Goal: Task Accomplishment & Management: Complete application form

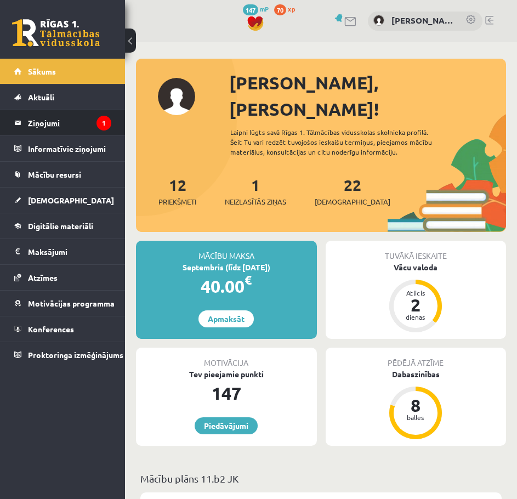
click at [58, 121] on legend "Ziņojumi 1" at bounding box center [69, 122] width 83 height 25
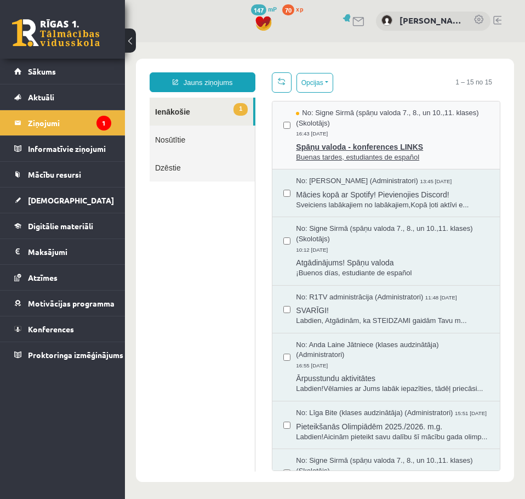
click at [356, 135] on div "No: Signe Sirmā (spāņu valoda 7., 8., un 10.,11. klases) (Skolotājs) 16:43 12/0…" at bounding box center [392, 123] width 193 height 31
click at [238, 102] on link "1 Ienākošie" at bounding box center [202, 112] width 104 height 28
click at [390, 121] on span "No: Signe Sirmā (spāņu valoda 7., 8., un 10.,11. klases) (Skolotājs)" at bounding box center [392, 118] width 193 height 20
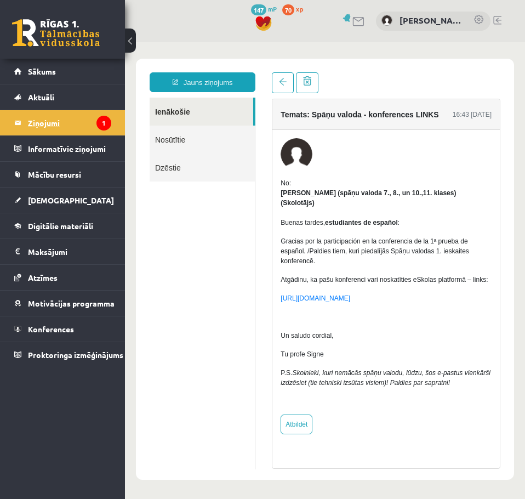
click at [84, 121] on legend "Ziņojumi 1" at bounding box center [69, 122] width 83 height 25
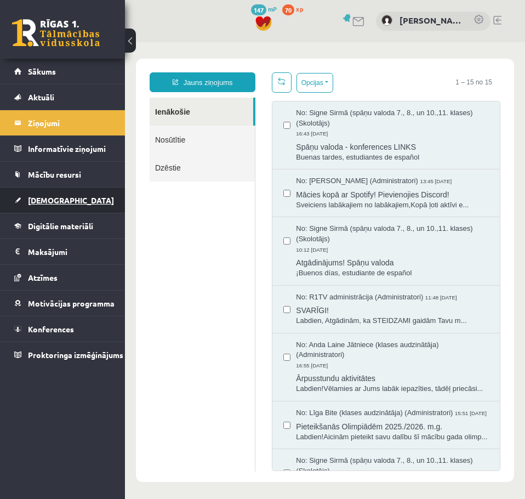
click at [52, 191] on link "[DEMOGRAPHIC_DATA]" at bounding box center [62, 199] width 97 height 25
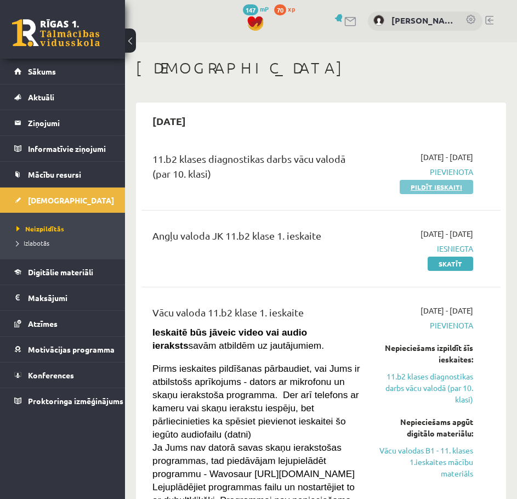
click at [418, 184] on link "Pildīt ieskaiti" at bounding box center [436, 187] width 73 height 14
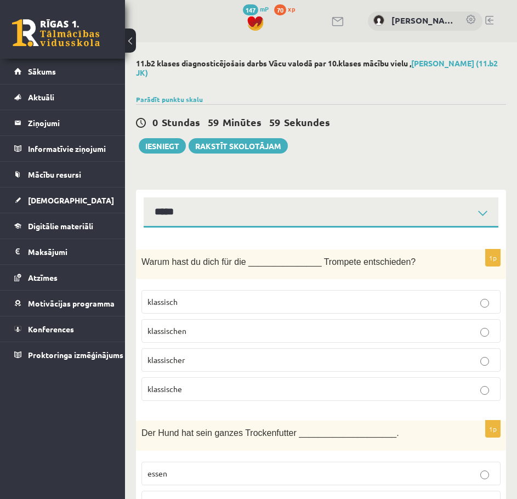
select select "**********"
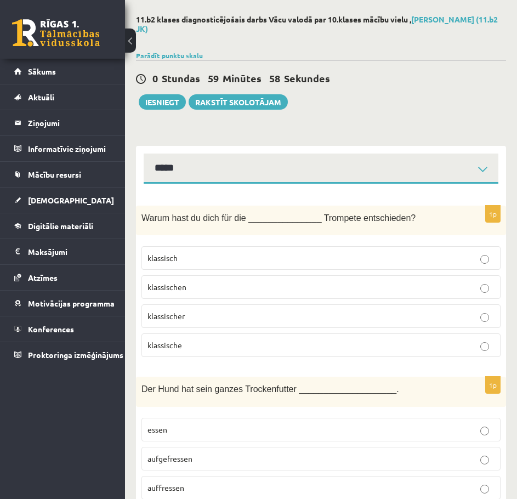
scroll to position [55, 0]
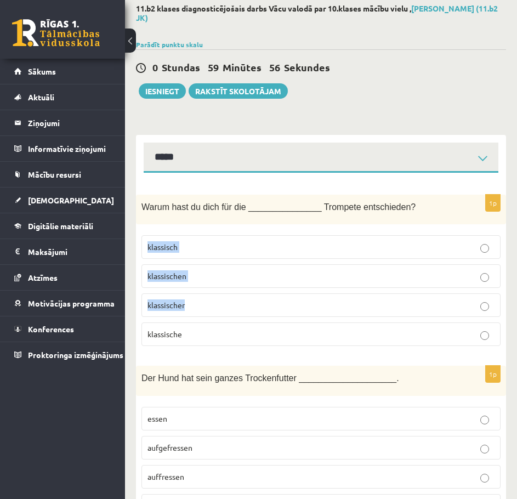
drag, startPoint x: 413, startPoint y: 205, endPoint x: 151, endPoint y: 314, distance: 283.8
click at [145, 316] on div "1p Warum hast du dich für die _______________ Trompete entschieden? klassisch k…" at bounding box center [321, 275] width 370 height 161
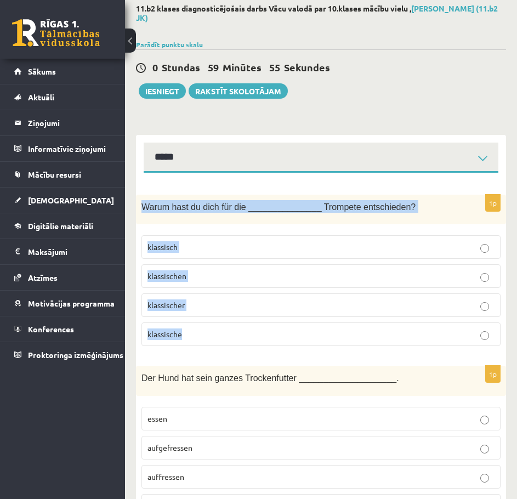
drag, startPoint x: 198, startPoint y: 333, endPoint x: 147, endPoint y: 208, distance: 135.0
click at [144, 207] on div "1p Warum hast du dich für die _______________ Trompete entschieden? klassisch k…" at bounding box center [321, 275] width 370 height 161
copy div "Warum hast du dich für die _______________ Trompete entschieden? klassisch klas…"
click at [204, 349] on fieldset "klassisch klassischen klassischer klassische" at bounding box center [320, 289] width 359 height 119
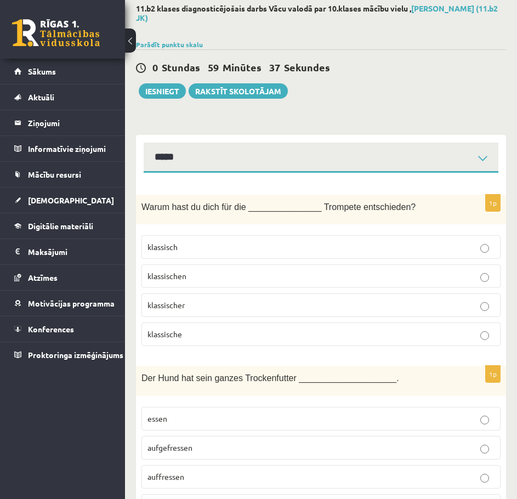
click at [207, 335] on p "klassische" at bounding box center [320, 334] width 347 height 12
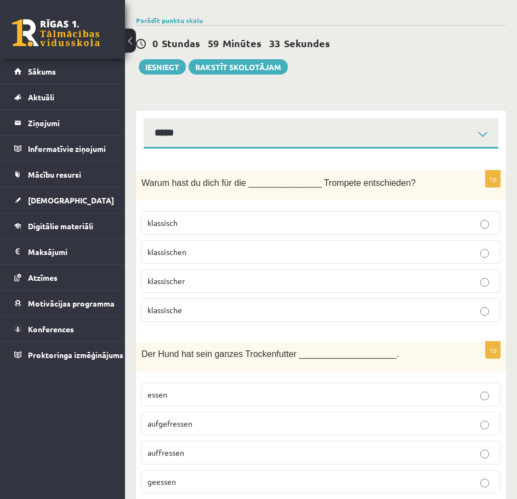
scroll to position [164, 0]
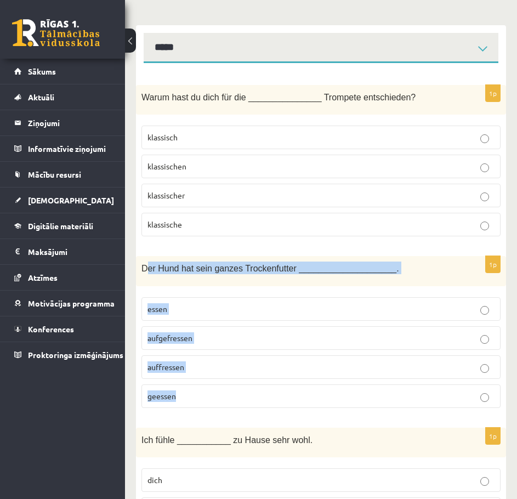
drag, startPoint x: 145, startPoint y: 267, endPoint x: 374, endPoint y: 400, distance: 264.4
click at [374, 400] on div "1p Der Hund hat sein ganzes Trockenfutter ____________________. essen aufgefres…" at bounding box center [321, 336] width 370 height 161
click at [163, 278] on div "Der Hund hat sein ganzes Trockenfutter ____________________." at bounding box center [321, 271] width 370 height 30
click at [156, 276] on div "Der Hund hat sein ganzes Trockenfutter ____________________." at bounding box center [321, 271] width 370 height 30
drag, startPoint x: 181, startPoint y: 283, endPoint x: 289, endPoint y: 402, distance: 160.6
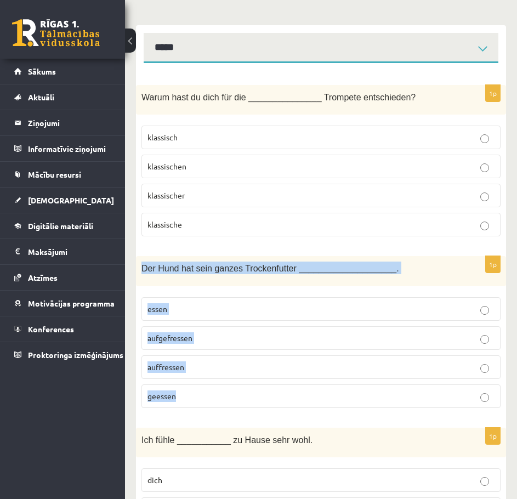
click at [289, 402] on div "1p Der Hund hat sein ganzes Trockenfutter ____________________. essen aufgefres…" at bounding box center [321, 336] width 370 height 161
copy div "Der Hund hat sein ganzes Trockenfutter ____________________. essen aufgefressen…"
click at [221, 362] on p "auffressen" at bounding box center [320, 367] width 347 height 12
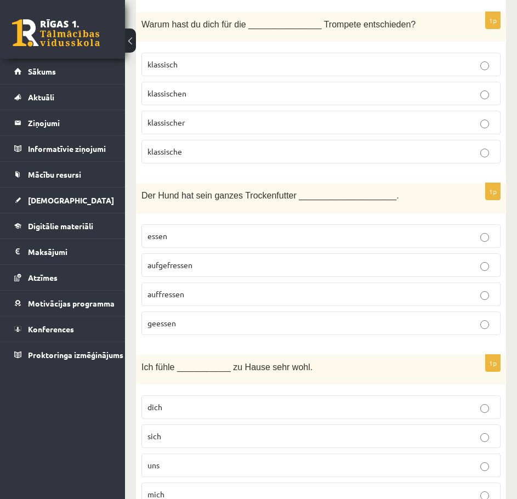
scroll to position [329, 0]
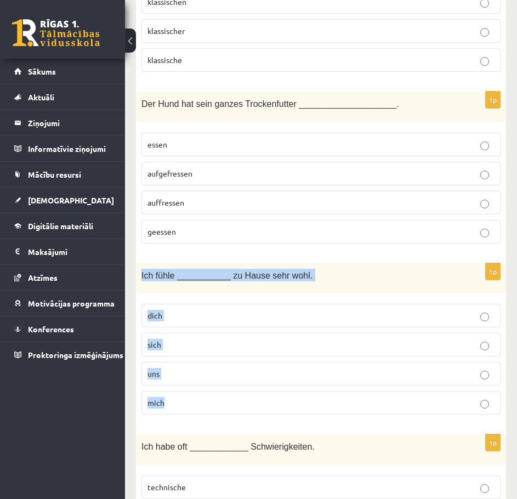
drag, startPoint x: 144, startPoint y: 271, endPoint x: 304, endPoint y: 395, distance: 201.6
click at [304, 395] on div "1p Ich fühle ___________ zu Hause sehr wohl. dich sich uns mich" at bounding box center [321, 343] width 370 height 161
copy div "Ich fühle ___________ zu Hause sehr wohl. dich sich uns mich"
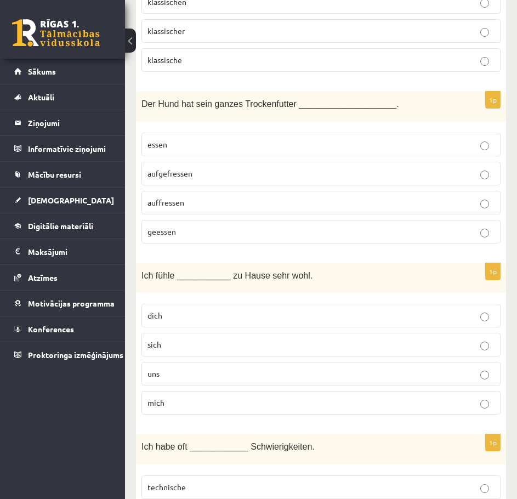
click at [186, 413] on label "mich" at bounding box center [320, 403] width 359 height 24
click at [183, 404] on p "mich" at bounding box center [320, 403] width 347 height 12
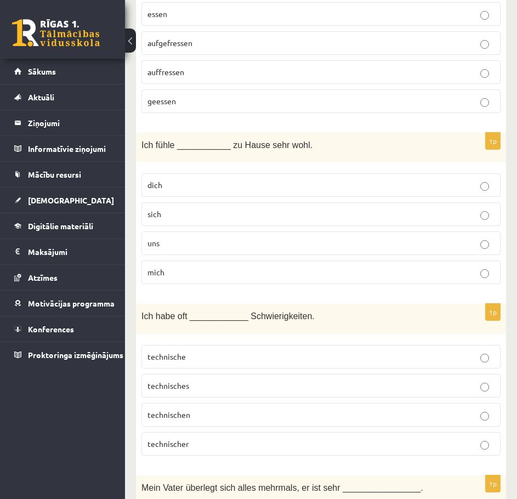
scroll to position [548, 0]
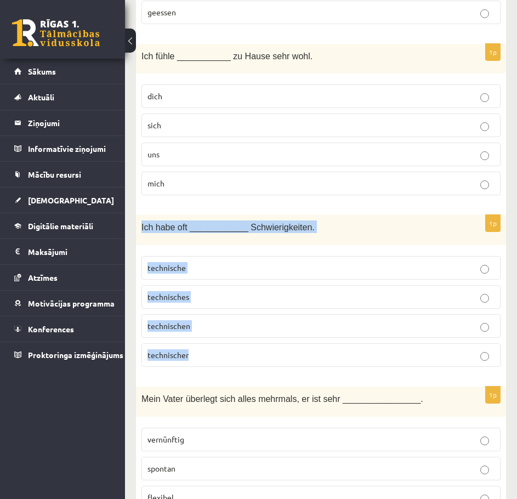
drag, startPoint x: 146, startPoint y: 226, endPoint x: 326, endPoint y: 347, distance: 216.3
click at [326, 347] on div "1p Ich habe oft ____________ Schwierigkeiten. technische technisches technische…" at bounding box center [321, 295] width 370 height 161
copy div "Ich habe oft ____________ Schwierigkeiten. technische technisches technischen t…"
click at [215, 327] on p "technischen" at bounding box center [320, 326] width 347 height 12
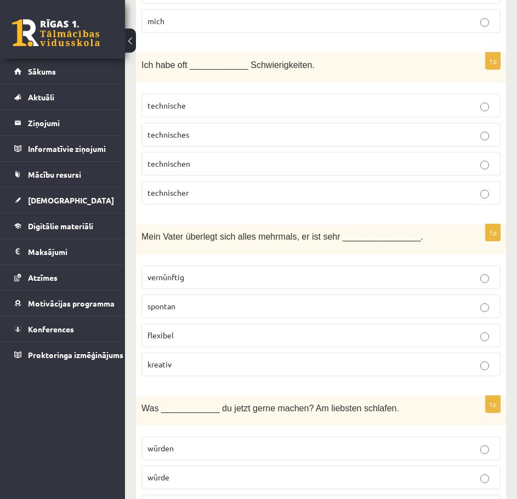
scroll to position [712, 0]
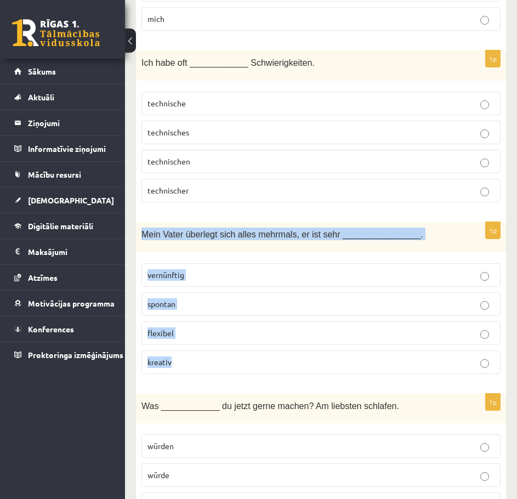
drag, startPoint x: 145, startPoint y: 232, endPoint x: 332, endPoint y: 349, distance: 220.4
click at [337, 352] on div "1p Mein Vater überlegt sich alles mehrmals, er ist sehr ________________. vernü…" at bounding box center [321, 302] width 370 height 161
copy div "Mein Vater überlegt sich alles mehrmals, er ist sehr ________________. vernünft…"
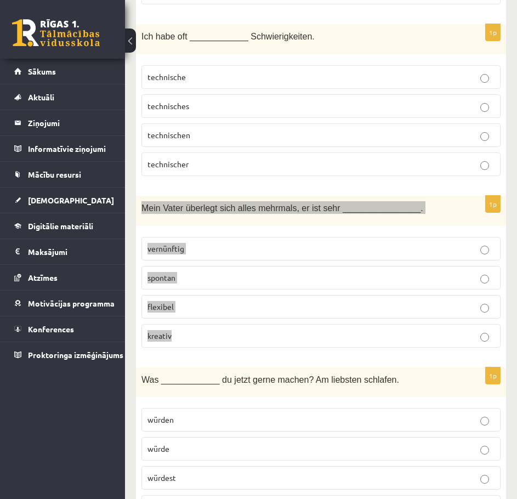
scroll to position [767, 0]
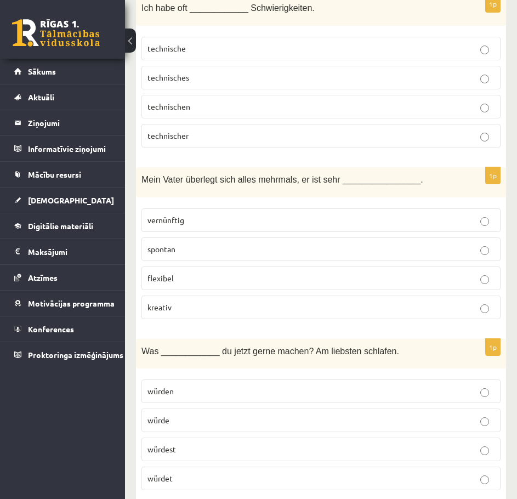
click at [200, 221] on p "vernünftig" at bounding box center [320, 220] width 347 height 12
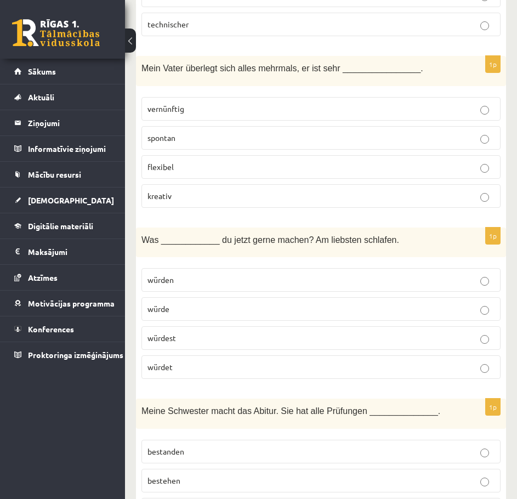
scroll to position [932, 0]
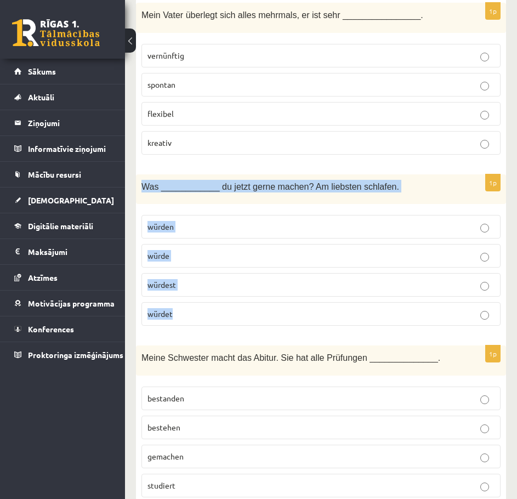
drag, startPoint x: 141, startPoint y: 184, endPoint x: 351, endPoint y: 317, distance: 248.1
click at [351, 317] on div "1p Was ____________ du jetzt gerne machen? Am liebsten schlafen. würden würde w…" at bounding box center [321, 254] width 370 height 161
copy div "Was ____________ du jetzt gerne machen? Am liebsten schlafen. würden würde würd…"
click at [206, 225] on p "würden" at bounding box center [320, 227] width 347 height 12
click at [204, 225] on p "würden" at bounding box center [320, 227] width 347 height 12
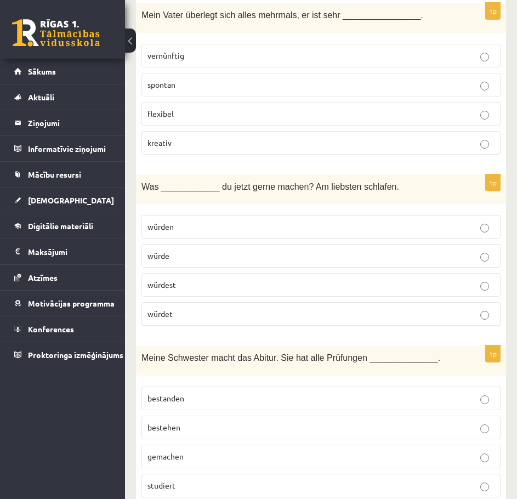
click at [180, 231] on p "würden" at bounding box center [320, 227] width 347 height 12
click at [260, 293] on label "würdest" at bounding box center [320, 285] width 359 height 24
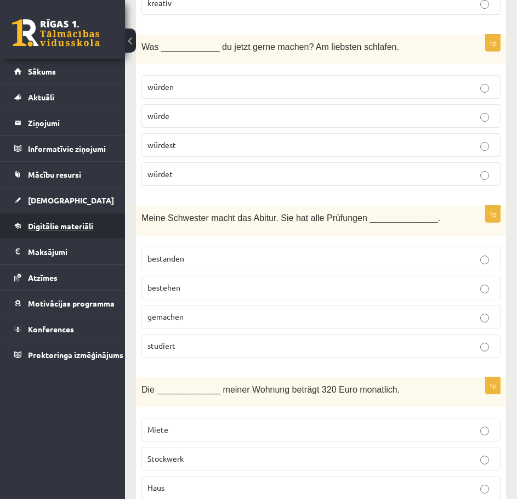
scroll to position [1096, 0]
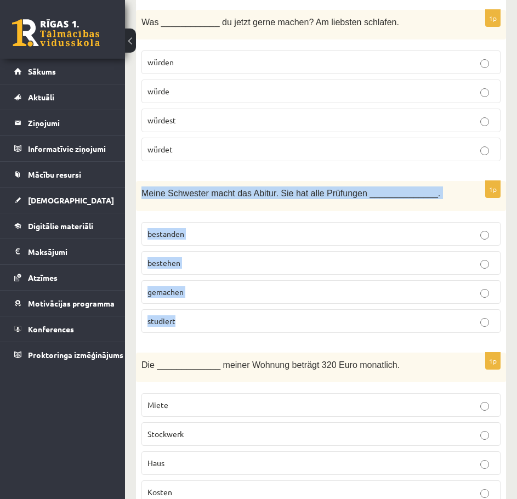
drag, startPoint x: 142, startPoint y: 189, endPoint x: 364, endPoint y: 320, distance: 258.0
click at [364, 320] on div "1p Meine Schwester macht das Abitur. Sie hat alle Prüfungen ______________. bes…" at bounding box center [321, 261] width 370 height 161
copy div "Meine Schwester macht das Abitur. Sie hat alle Prüfungen ______________. bestan…"
click at [391, 337] on div "1p Meine Schwester macht das Abitur. Sie hat alle Prüfungen ______________. bes…" at bounding box center [321, 261] width 370 height 161
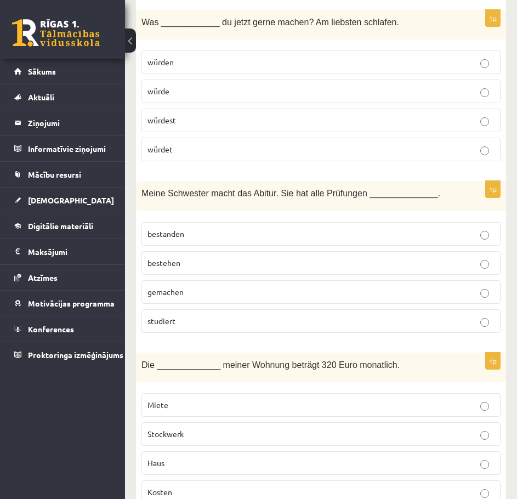
click at [235, 260] on p "bestehen" at bounding box center [320, 263] width 347 height 12
click at [240, 229] on p "bestanden" at bounding box center [320, 234] width 347 height 12
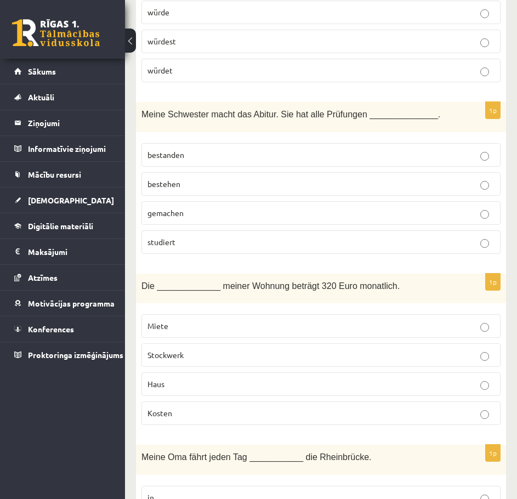
scroll to position [1206, 0]
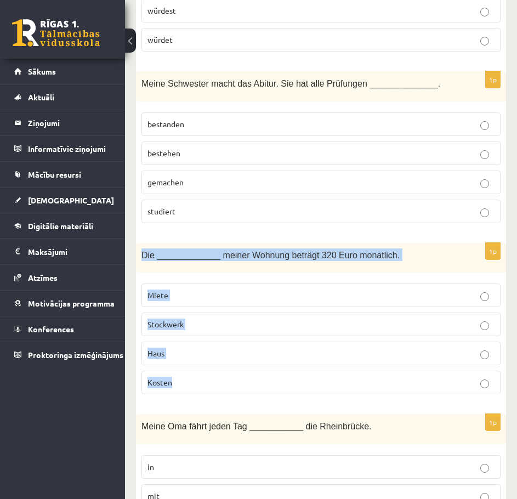
drag, startPoint x: 174, startPoint y: 267, endPoint x: 297, endPoint y: 360, distance: 153.8
click at [296, 376] on div "1p Die _____________ meiner Wohnung beträgt 320 Euro monatlich. Miete Stockwerk…" at bounding box center [321, 323] width 370 height 161
copy div "Die _____________ meiner Wohnung beträgt 320 Euro monatlich. Miete Stockwerk Ha…"
click at [254, 293] on p "Miete" at bounding box center [320, 295] width 347 height 12
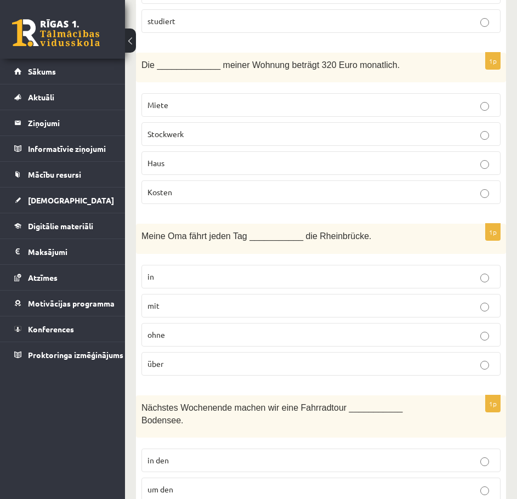
scroll to position [1425, 0]
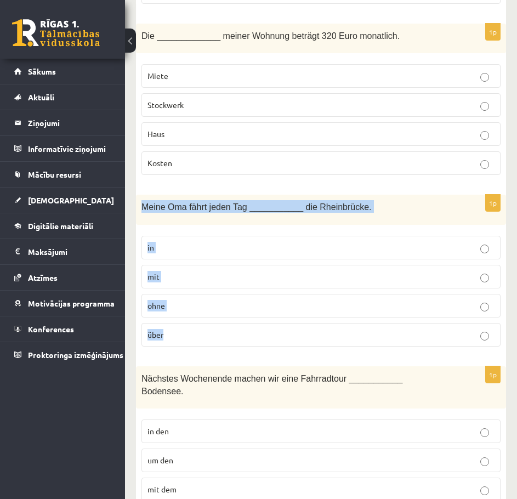
drag, startPoint x: 147, startPoint y: 201, endPoint x: 377, endPoint y: 329, distance: 262.5
click at [312, 329] on div "1p Meine Oma fährt jeden Tag ___________ die Rheinbrücke. in mit ohne über" at bounding box center [321, 275] width 370 height 161
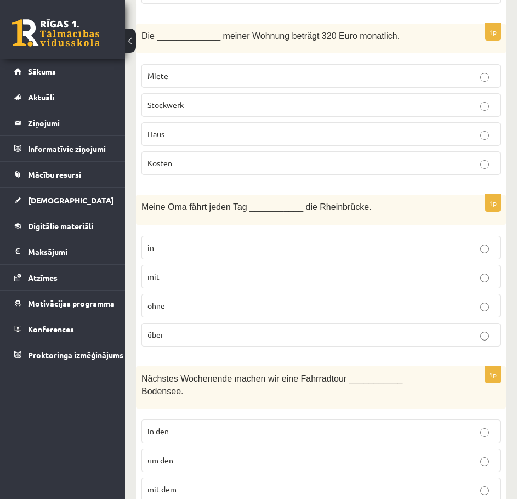
click at [176, 338] on p "über" at bounding box center [320, 335] width 347 height 12
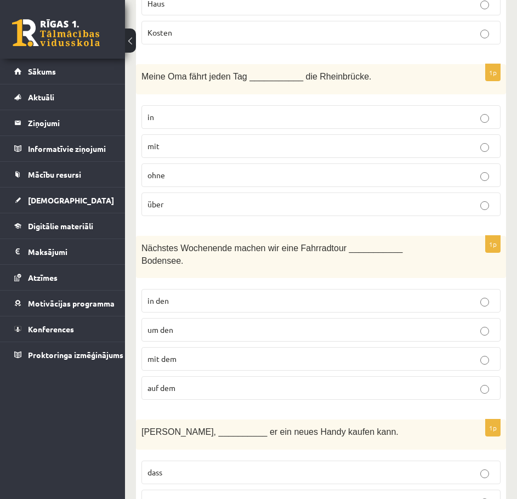
scroll to position [1589, 0]
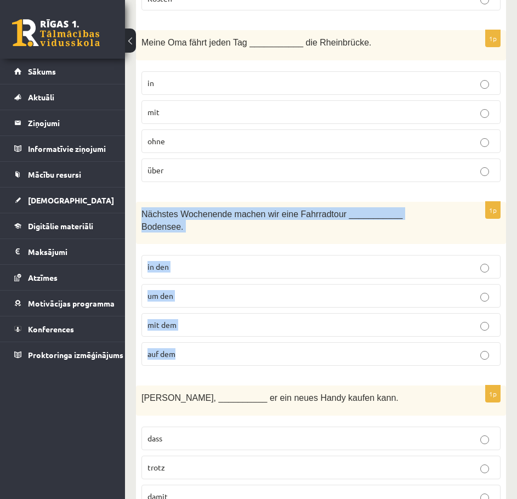
drag, startPoint x: 149, startPoint y: 218, endPoint x: 306, endPoint y: 337, distance: 197.2
click at [306, 337] on div "1p Nächstes Wochenende machen wir eine Fahrradtour ___________ Bodensee. in den…" at bounding box center [321, 288] width 370 height 173
copy div "Nächstes Wochenende machen wir eine Fahrradtour ___________ Bodensee. in den um…"
click at [205, 358] on div "1p Nächstes Wochenende machen wir eine Fahrradtour ___________ Bodensee. in den…" at bounding box center [321, 288] width 370 height 173
click at [208, 359] on div "1p Nächstes Wochenende machen wir eine Fahrradtour ___________ Bodensee. in den…" at bounding box center [321, 288] width 370 height 173
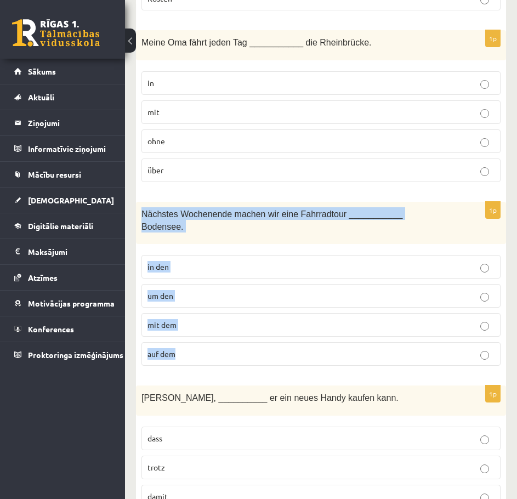
click at [208, 361] on div "1p Nächstes Wochenende machen wir eine Fahrradtour ___________ Bodensee. in den…" at bounding box center [321, 288] width 370 height 173
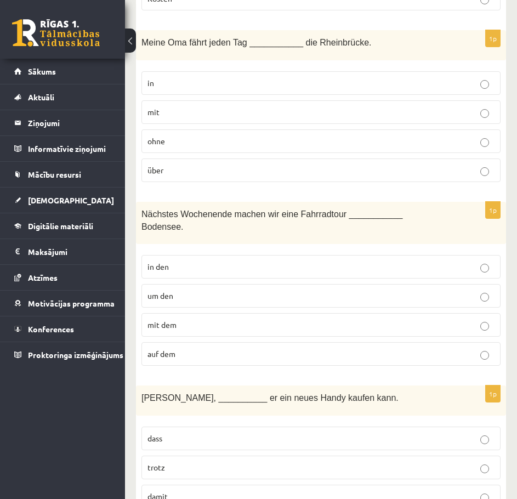
click at [189, 290] on p "um den" at bounding box center [320, 296] width 347 height 12
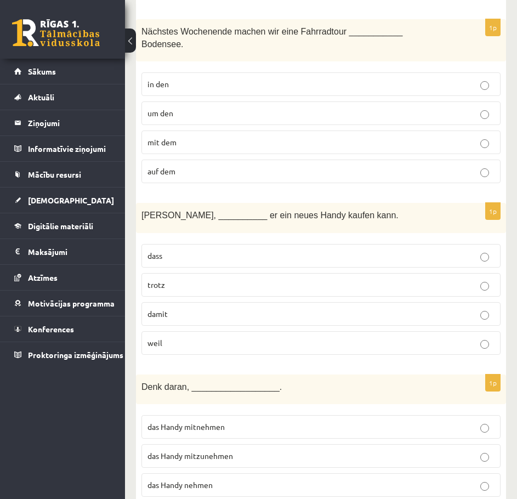
scroll to position [1809, 0]
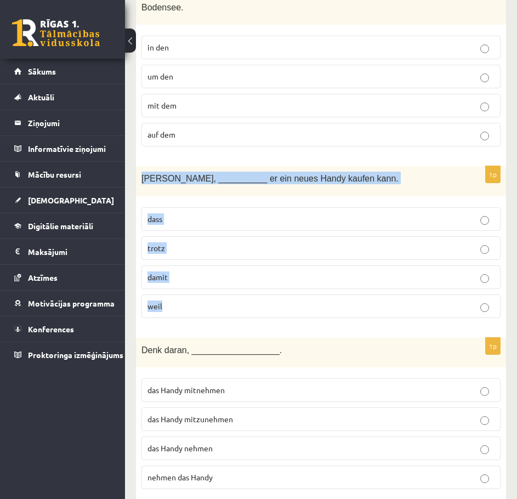
drag, startPoint x: 165, startPoint y: 172, endPoint x: 348, endPoint y: 307, distance: 227.7
click at [348, 307] on div "1p Paul jobbt, __________ er ein neues Handy kaufen kann. dass trotz damit weil" at bounding box center [321, 246] width 370 height 161
copy div "Paul jobbt, __________ er ein neues Handy kaufen kann. dass trotz damit weil"
click at [193, 271] on p "damit" at bounding box center [320, 277] width 347 height 12
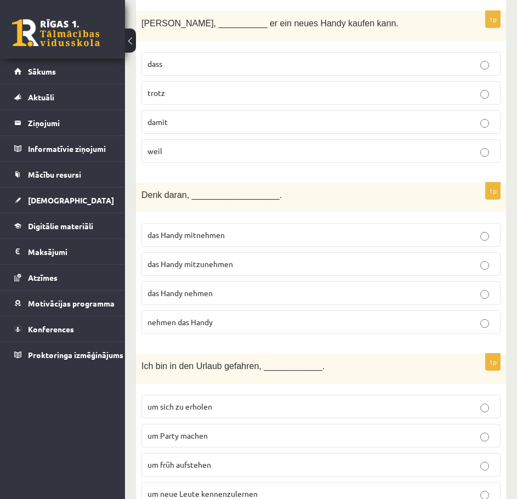
scroll to position [1973, 0]
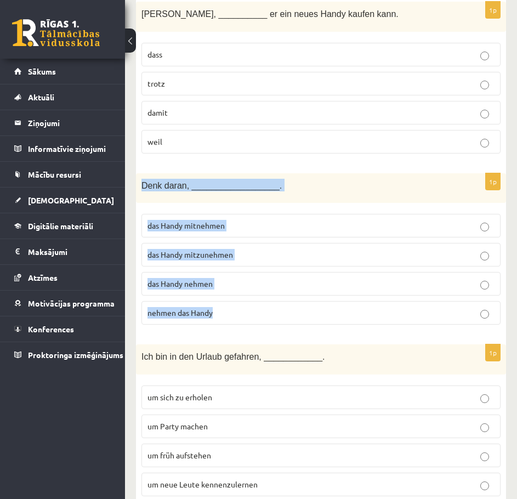
drag, startPoint x: 140, startPoint y: 169, endPoint x: 297, endPoint y: 304, distance: 206.3
click at [297, 304] on div "1p Denk daran, __________________. das Handy mitnehmen das Handy mitzunehmen da…" at bounding box center [321, 253] width 370 height 161
click at [209, 208] on fieldset "das Handy mitnehmen das Handy mitzunehmen das Handy nehmen nehmen das Handy" at bounding box center [320, 267] width 359 height 119
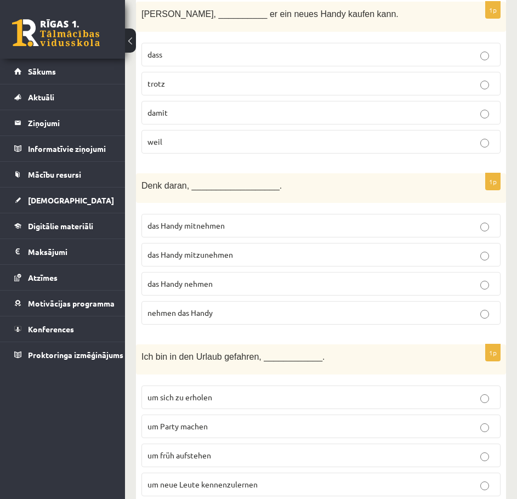
drag, startPoint x: 228, startPoint y: 250, endPoint x: 240, endPoint y: 248, distance: 12.3
click at [230, 250] on label "das Handy mitzunehmen" at bounding box center [320, 255] width 359 height 24
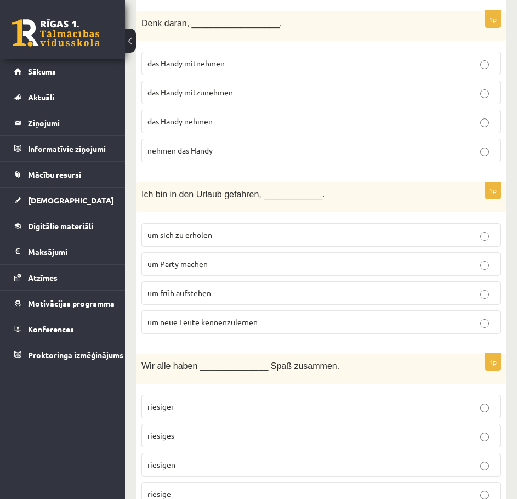
scroll to position [2137, 0]
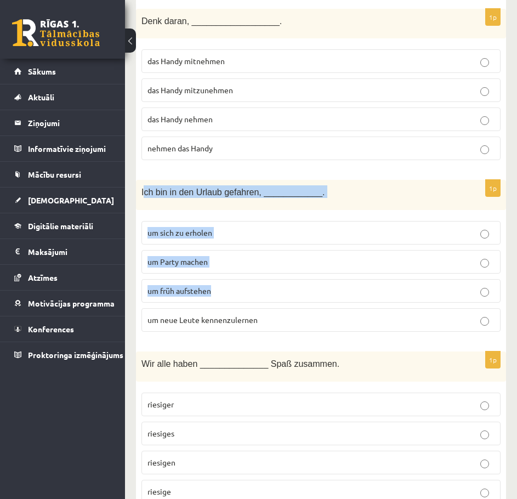
drag, startPoint x: 143, startPoint y: 178, endPoint x: 275, endPoint y: 275, distance: 163.4
click at [275, 277] on div "1p Ich bin in den Urlaub gefahren, ____________. um sich zu erholen um Party ma…" at bounding box center [321, 260] width 370 height 161
click at [144, 187] on span "Ich bin in den Urlaub gefahren, ____________." at bounding box center [232, 191] width 183 height 9
drag, startPoint x: 173, startPoint y: 199, endPoint x: 308, endPoint y: 312, distance: 175.9
click at [308, 312] on div "1p Ich bin in den Urlaub gefahren, ____________. um sich zu erholen um Party ma…" at bounding box center [321, 260] width 370 height 161
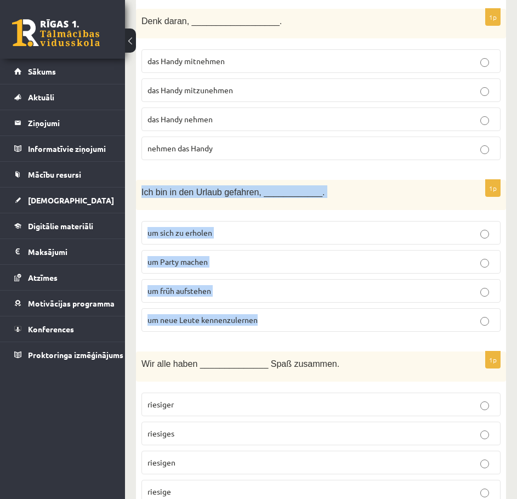
click at [234, 197] on div "Ich bin in den Urlaub gefahren, ____________." at bounding box center [321, 195] width 370 height 30
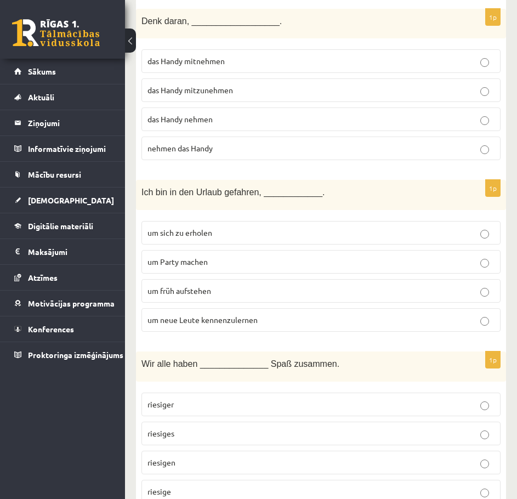
click at [227, 315] on span "um neue Leute kennenzulernen" at bounding box center [202, 320] width 110 height 10
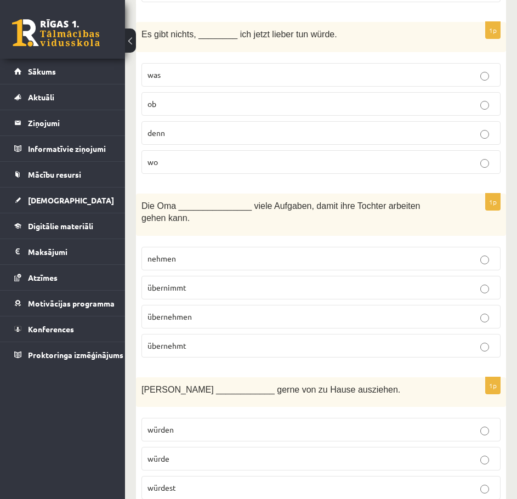
scroll to position [4759, 0]
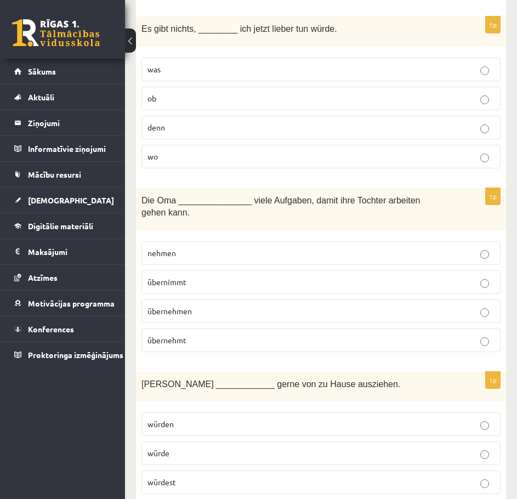
click at [221, 236] on fieldset "nehmen übernimmt übernehmen übernehmt" at bounding box center [320, 295] width 359 height 119
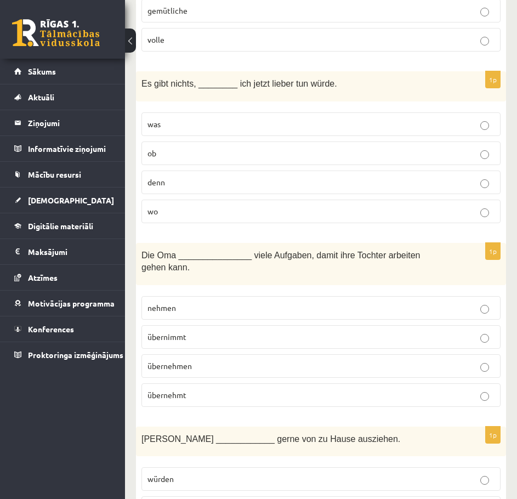
click at [221, 290] on fieldset "nehmen übernimmt übernehmen übernehmt" at bounding box center [320, 349] width 359 height 119
click at [223, 331] on p "übernimmt" at bounding box center [320, 337] width 347 height 12
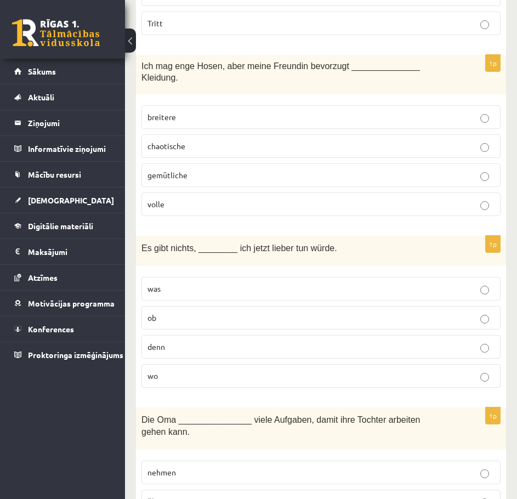
click at [225, 283] on p "was" at bounding box center [320, 289] width 347 height 12
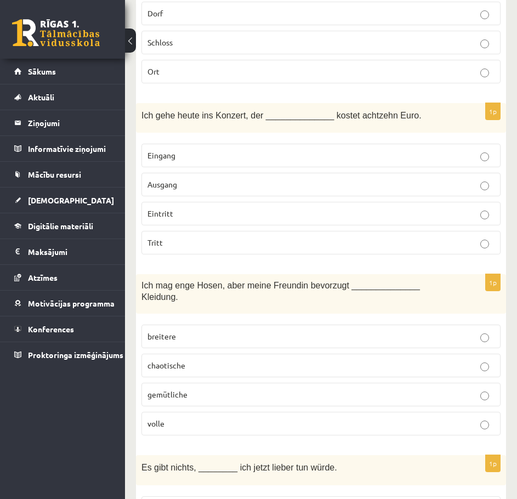
click at [197, 412] on label "volle" at bounding box center [320, 424] width 359 height 24
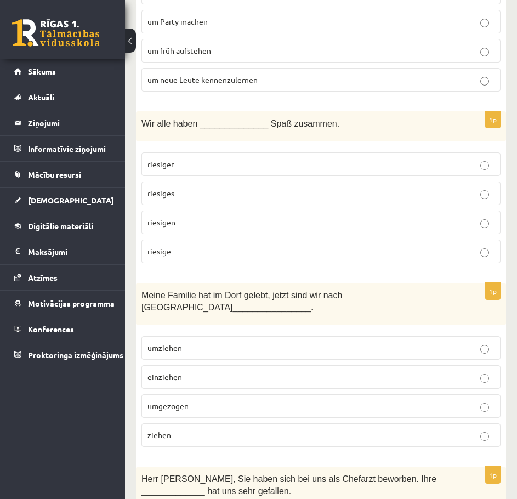
scroll to position [2293, 0]
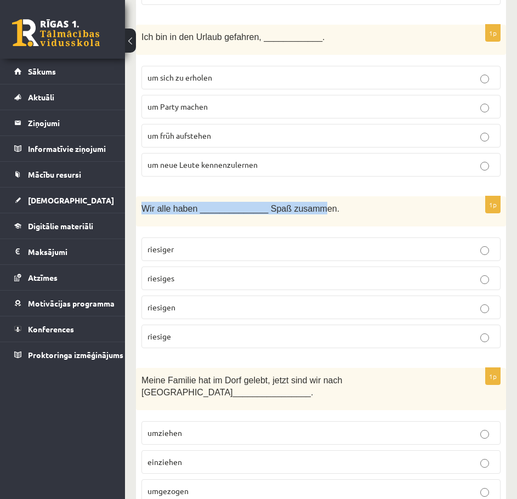
drag, startPoint x: 141, startPoint y: 193, endPoint x: 309, endPoint y: 195, distance: 168.3
click at [309, 196] on div "Wir alle haben ______________ Spaß zusammen." at bounding box center [321, 211] width 370 height 30
drag, startPoint x: 179, startPoint y: 196, endPoint x: 145, endPoint y: 197, distance: 34.0
click at [178, 204] on span "Wir alle haben ______________ Spaß zusammen." at bounding box center [240, 208] width 198 height 9
click at [143, 204] on span "Wir alle haben ______________ Spaß zusammen." at bounding box center [240, 208] width 198 height 9
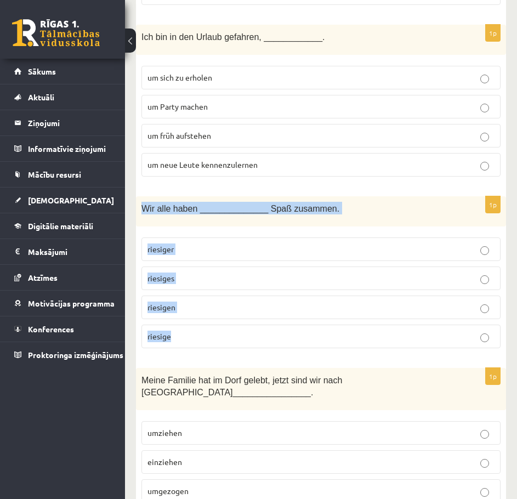
drag, startPoint x: 141, startPoint y: 192, endPoint x: 364, endPoint y: 332, distance: 263.7
click at [364, 332] on div "1p Wir alle haben ______________ Spaß zusammen. riesiger riesiges riesigen ries…" at bounding box center [321, 276] width 370 height 161
click at [211, 272] on p "riesiges" at bounding box center [320, 278] width 347 height 12
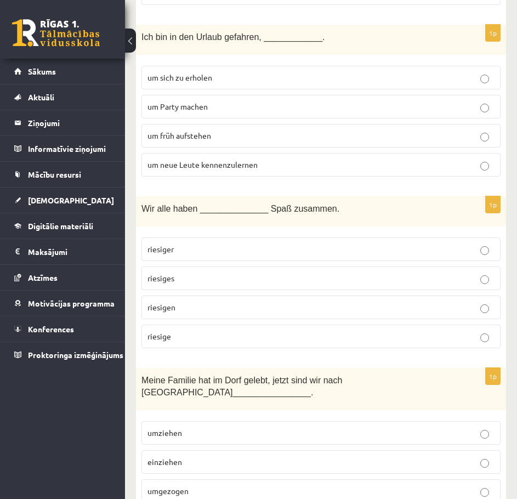
click at [220, 301] on p "riesigen" at bounding box center [320, 307] width 347 height 12
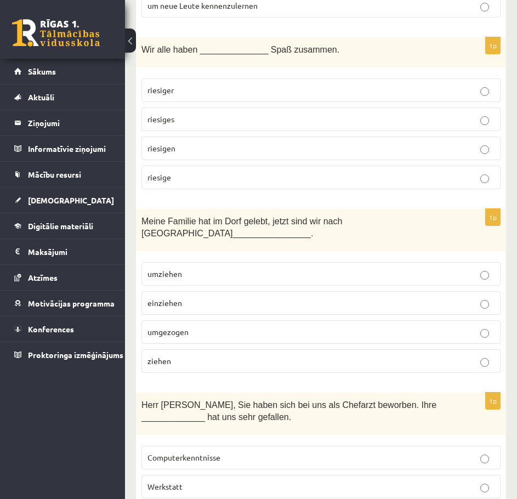
scroll to position [2457, 0]
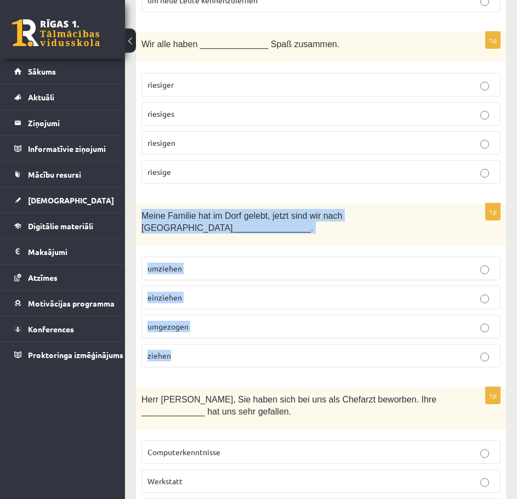
drag, startPoint x: 141, startPoint y: 202, endPoint x: 342, endPoint y: 322, distance: 233.8
click at [342, 322] on div "1p Meine Familie hat im Dorf gelebt, jetzt sind wir nach Hamburg ______________…" at bounding box center [321, 289] width 370 height 173
click at [226, 321] on p "umgezogen" at bounding box center [320, 327] width 347 height 12
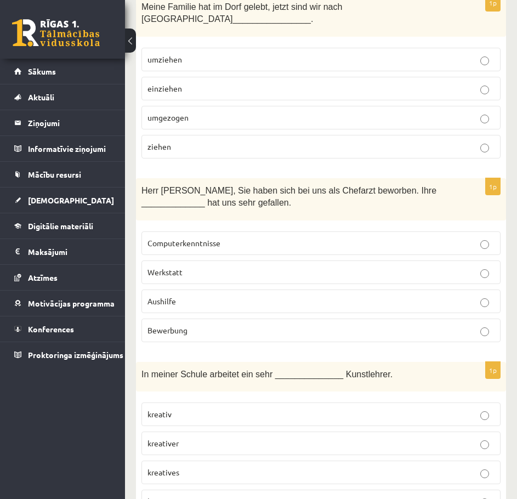
scroll to position [2676, 0]
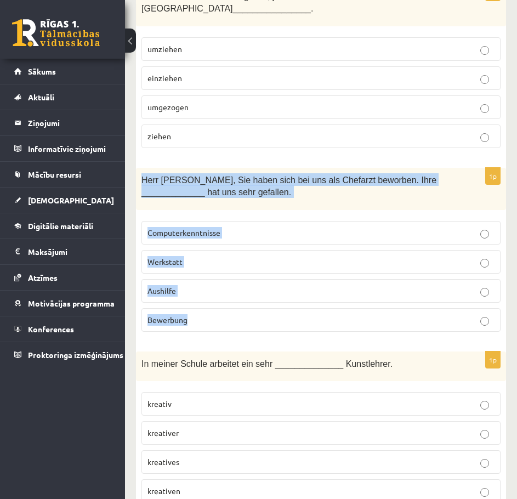
drag, startPoint x: 144, startPoint y: 151, endPoint x: 315, endPoint y: 287, distance: 218.1
click at [315, 287] on div "1p Herr Braun, Sie haben sich bei uns als Chefarzt beworben. Ihre _____________…" at bounding box center [321, 254] width 370 height 173
click at [201, 313] on div "1p Herr Braun, Sie haben sich bei uns als Chefarzt beworben. Ihre _____________…" at bounding box center [321, 254] width 370 height 173
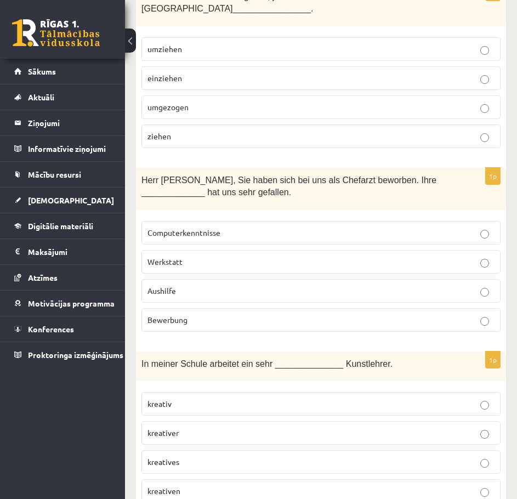
click at [189, 314] on p "Bewerbung" at bounding box center [320, 320] width 347 height 12
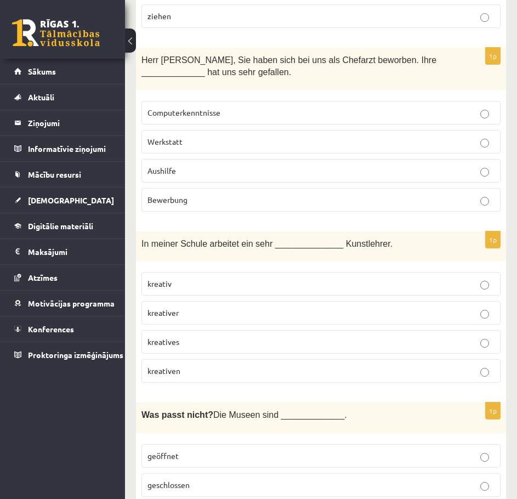
scroll to position [2841, 0]
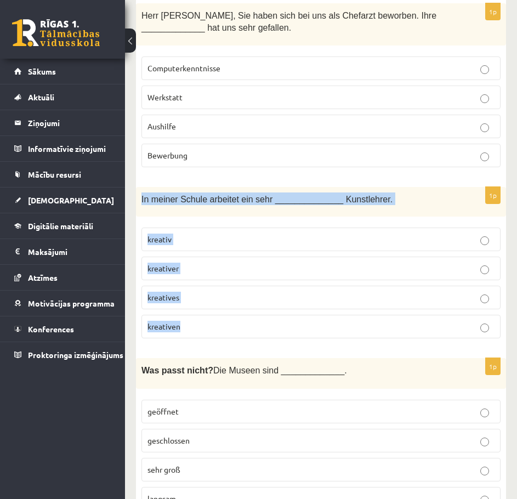
drag, startPoint x: 141, startPoint y: 171, endPoint x: 303, endPoint y: 297, distance: 204.6
click at [303, 297] on div "1p In meiner Schule arbeitet ein sehr ______________ Kunstlehrer. kreativ kreat…" at bounding box center [321, 267] width 370 height 161
click at [198, 322] on div "1p In meiner Schule arbeitet ein sehr ______________ Kunstlehrer. kreativ kreat…" at bounding box center [321, 267] width 370 height 161
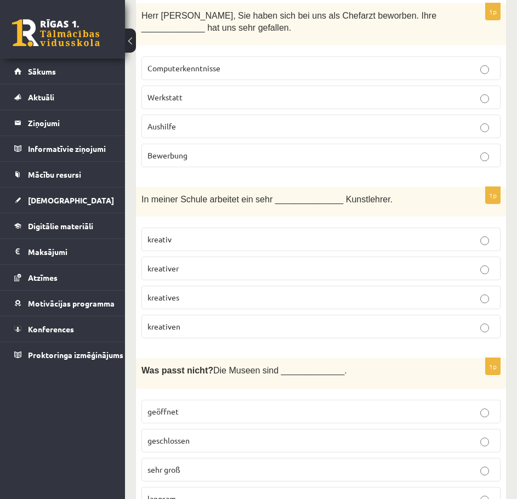
drag, startPoint x: 194, startPoint y: 244, endPoint x: 267, endPoint y: 310, distance: 98.6
click at [195, 263] on p "kreativer" at bounding box center [320, 269] width 347 height 12
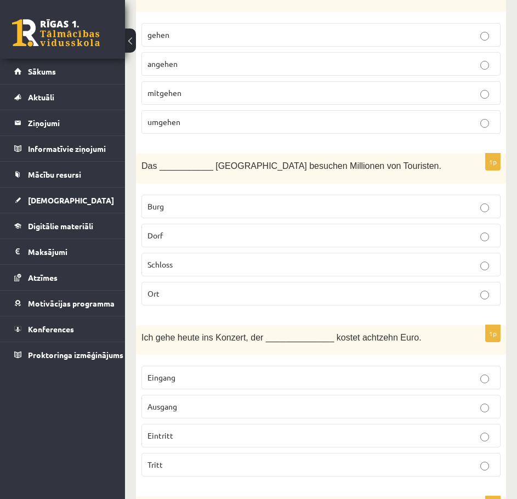
scroll to position [4320, 0]
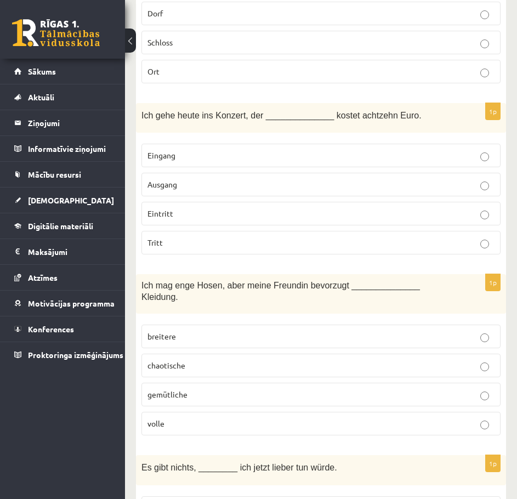
click at [277, 150] on p "Eingang" at bounding box center [320, 156] width 347 height 12
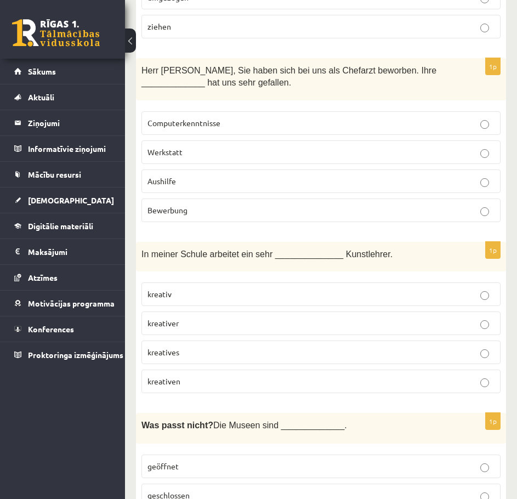
scroll to position [3060, 0]
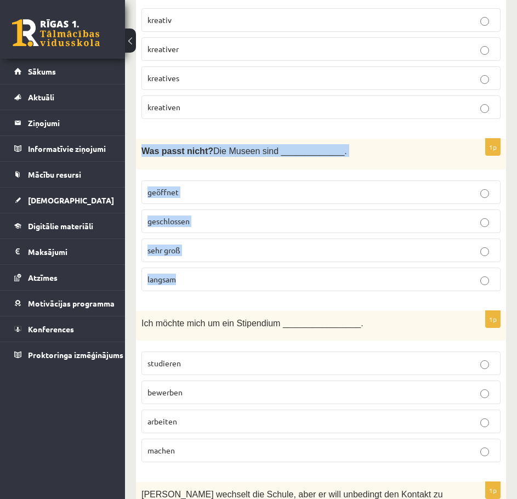
drag, startPoint x: 138, startPoint y: 121, endPoint x: 320, endPoint y: 269, distance: 234.9
click at [297, 259] on div "1p Was passt nicht? Die Museen sind _____________. geöffnet geschlossen sehr gr…" at bounding box center [321, 219] width 370 height 161
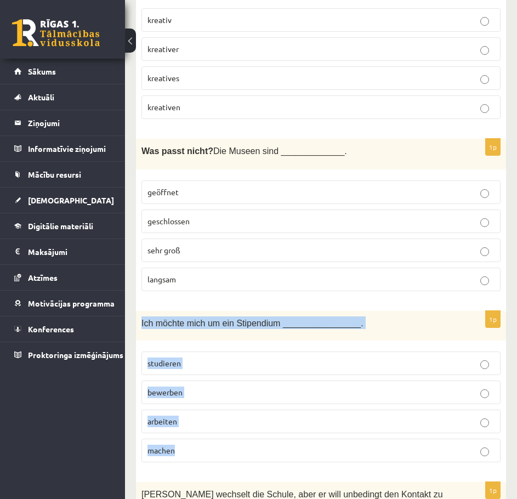
drag, startPoint x: 142, startPoint y: 297, endPoint x: 250, endPoint y: 426, distance: 168.8
click at [250, 426] on div "1p Ich möchte mich um ein Stipendium ________________. studieren bewerben arbei…" at bounding box center [321, 391] width 370 height 161
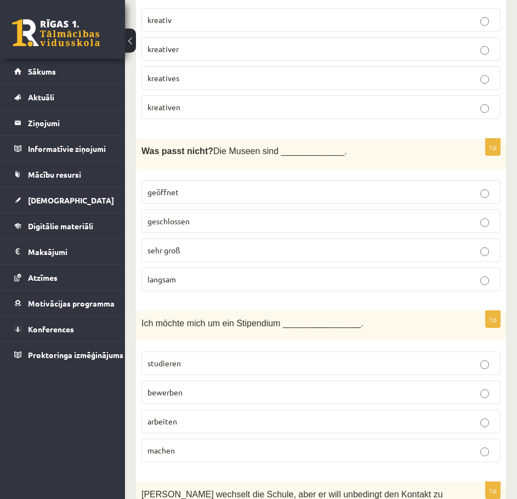
click at [199, 273] on p "langsam" at bounding box center [320, 279] width 347 height 12
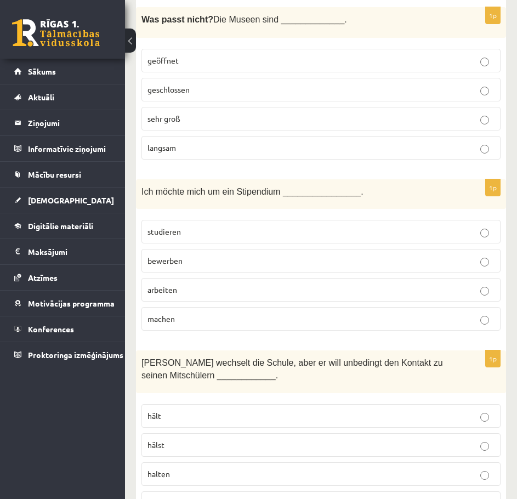
scroll to position [3279, 0]
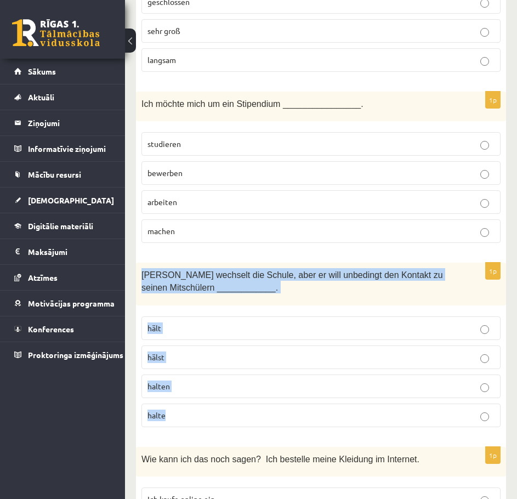
drag, startPoint x: 210, startPoint y: 278, endPoint x: 331, endPoint y: 381, distance: 159.4
click at [326, 384] on div "1p Mathias wechselt die Schule, aber er will unbedingt den Kontakt zu seinen Mi…" at bounding box center [321, 349] width 370 height 173
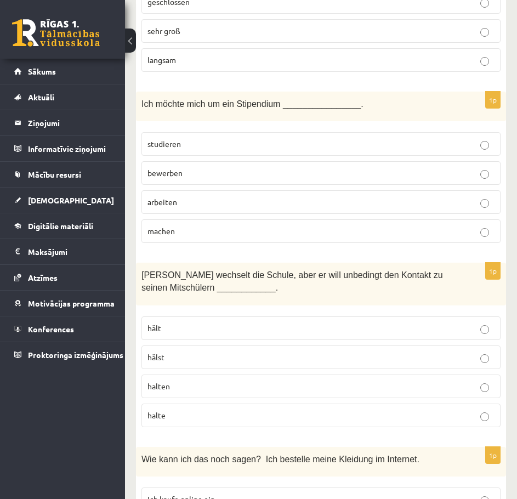
click at [199, 161] on label "bewerben" at bounding box center [320, 173] width 359 height 24
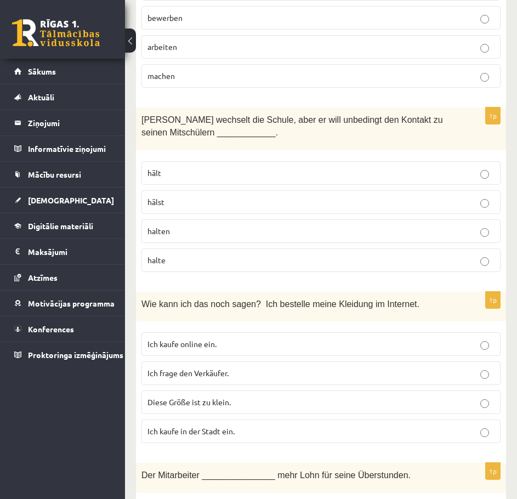
scroll to position [3443, 0]
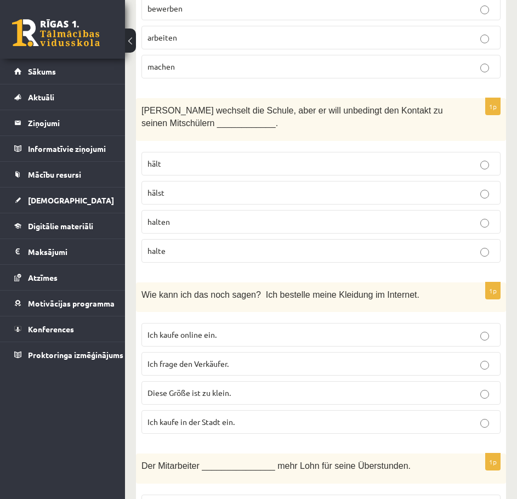
click at [179, 216] on p "halten" at bounding box center [320, 222] width 347 height 12
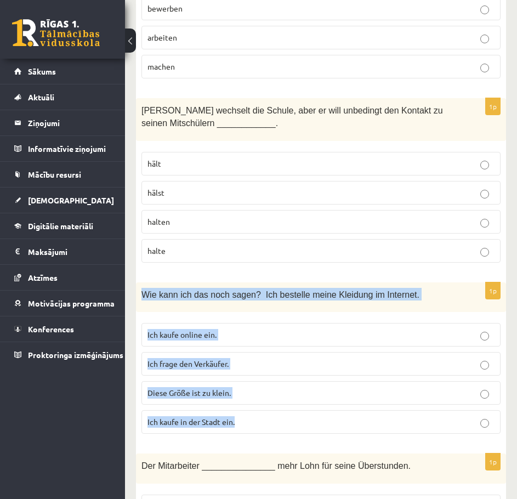
drag, startPoint x: 141, startPoint y: 266, endPoint x: 325, endPoint y: 395, distance: 224.3
click at [325, 395] on div "1p Wie kann ich das noch sagen? Ich bestelle meine Kleidung im Internet. Ich ka…" at bounding box center [321, 362] width 370 height 161
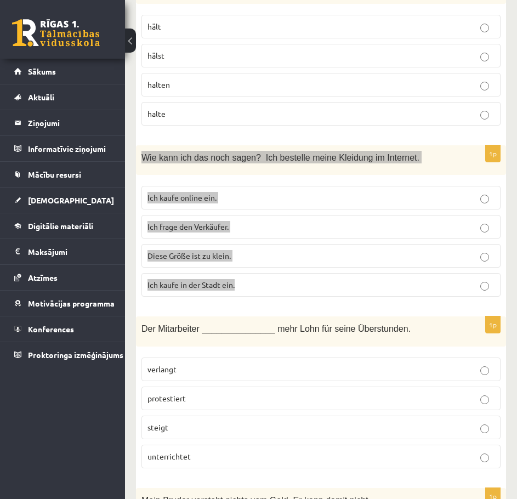
scroll to position [3663, 0]
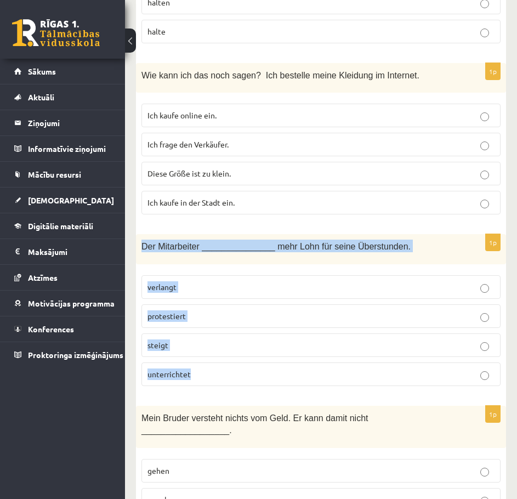
drag, startPoint x: 144, startPoint y: 220, endPoint x: 280, endPoint y: 357, distance: 193.8
click at [280, 357] on div "1p Der Mitarbeiter _______________ mehr Lohn für seine Überstunden. verlangt pr…" at bounding box center [321, 314] width 370 height 161
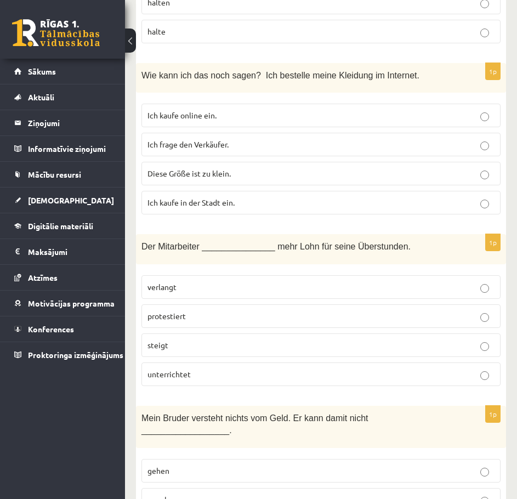
drag, startPoint x: 295, startPoint y: 86, endPoint x: 476, endPoint y: 184, distance: 205.5
click at [295, 110] on p "Ich kaufe online ein." at bounding box center [320, 116] width 347 height 12
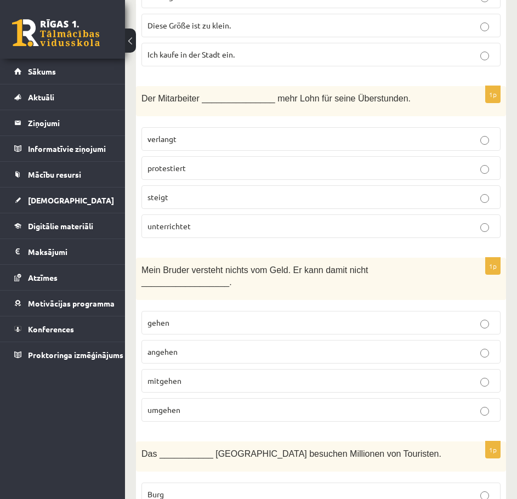
scroll to position [3937, 0]
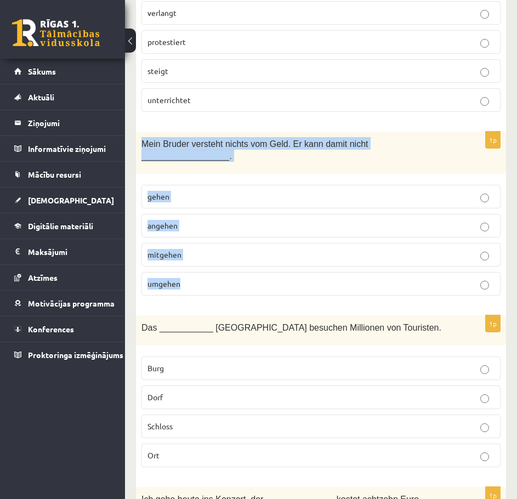
drag, startPoint x: 140, startPoint y: 113, endPoint x: 344, endPoint y: 241, distance: 240.6
click at [344, 241] on div "1p Mein Bruder versteht nichts vom Geld. Er kann damit nicht __________________…" at bounding box center [321, 218] width 370 height 173
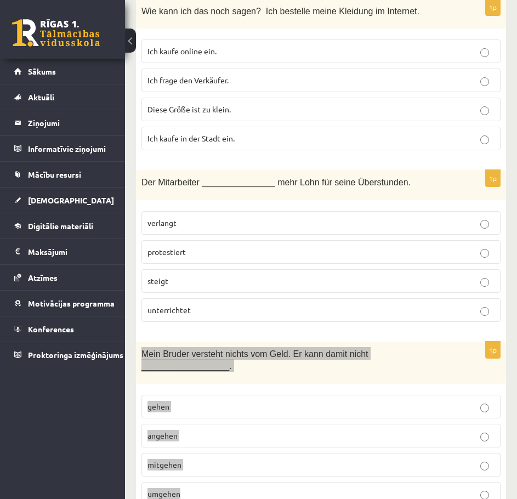
scroll to position [3718, 0]
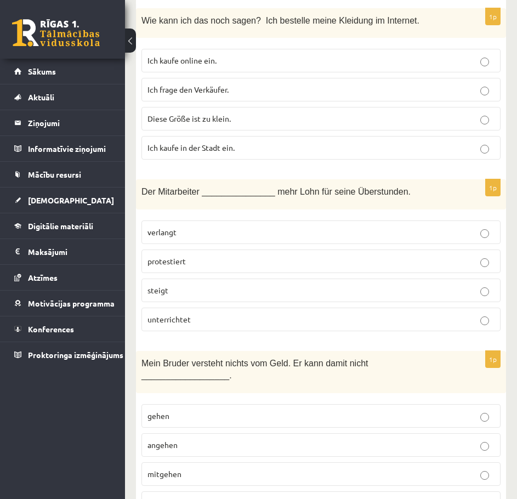
click at [232, 226] on p "verlangt" at bounding box center [320, 232] width 347 height 12
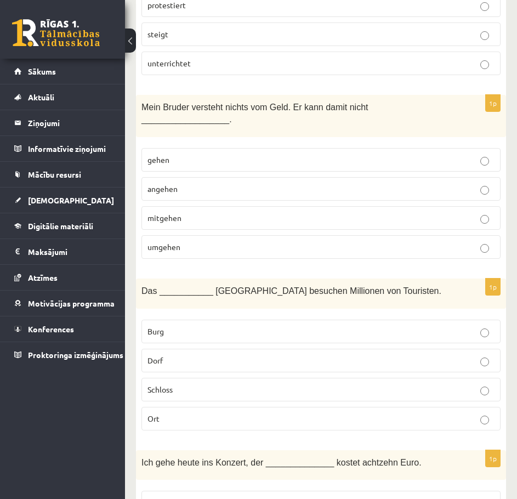
scroll to position [3937, 0]
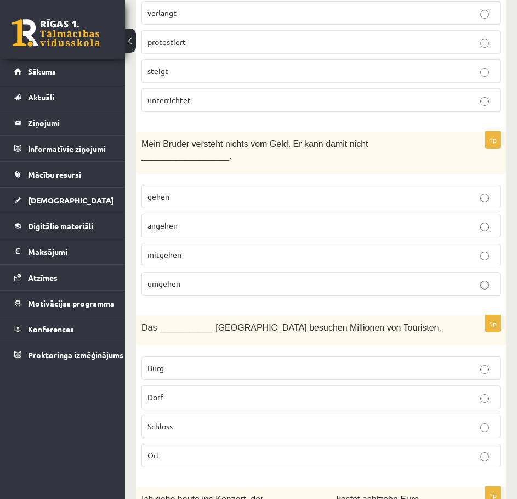
click at [190, 278] on p "umgehen" at bounding box center [320, 284] width 347 height 12
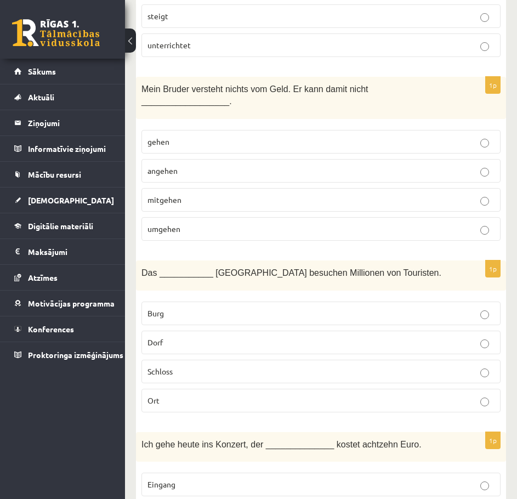
click at [184, 307] on p "Burg" at bounding box center [320, 313] width 347 height 12
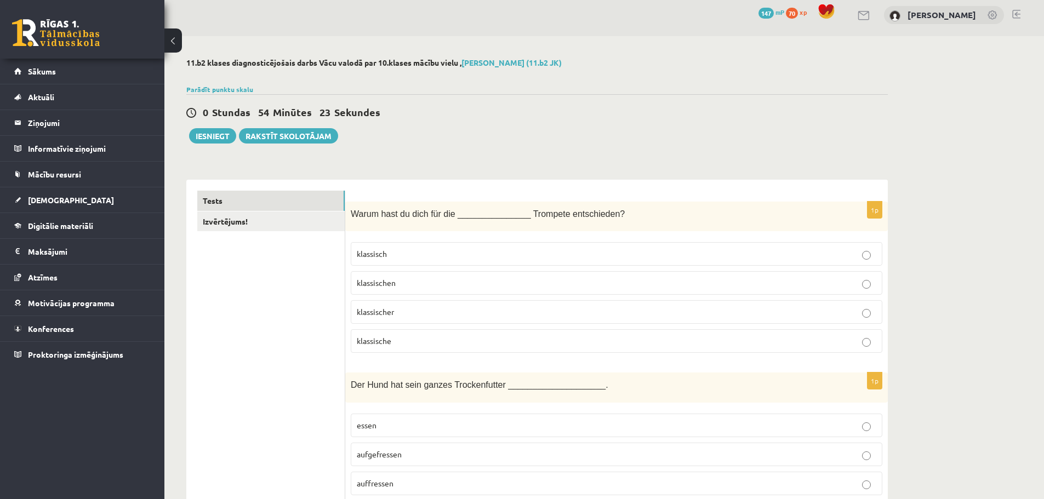
scroll to position [0, 0]
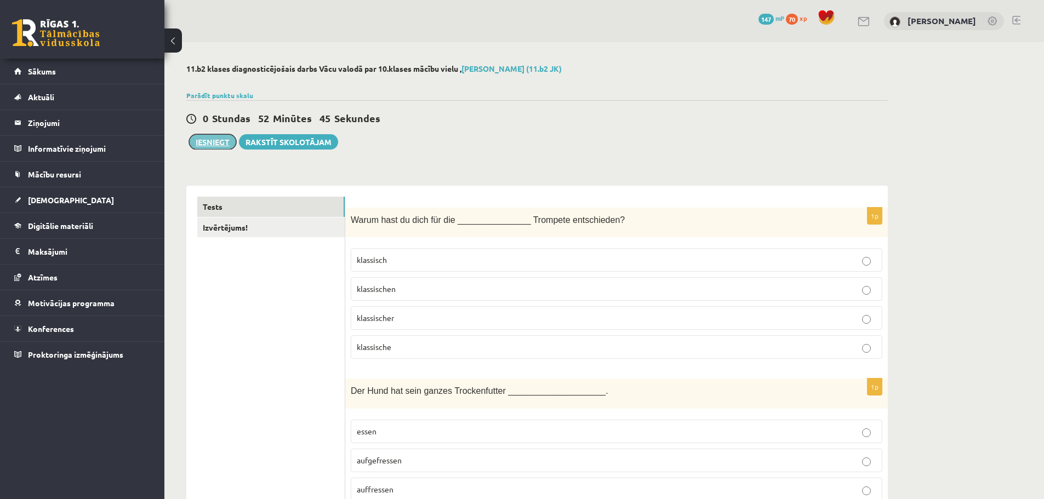
click at [201, 141] on button "Iesniegt" at bounding box center [212, 141] width 47 height 15
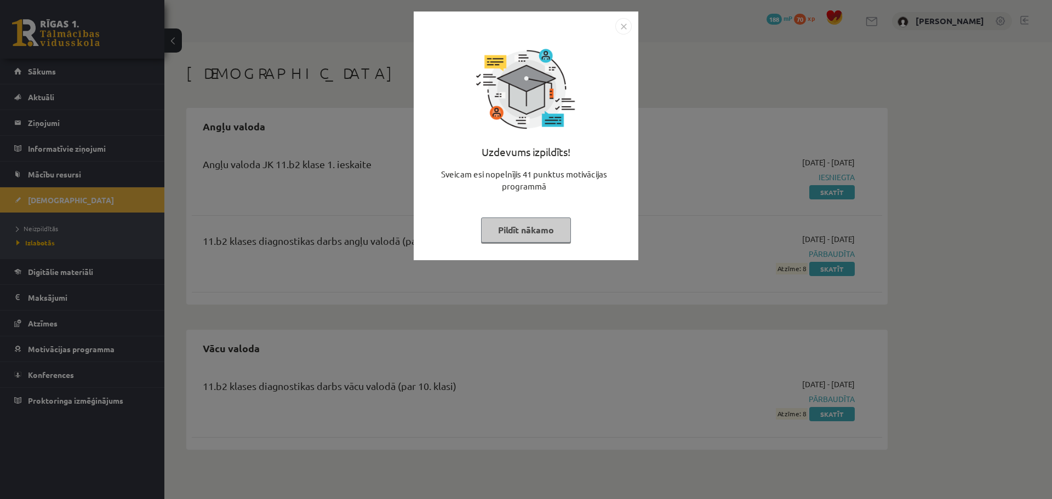
click at [558, 225] on button "Pildīt nākamo" at bounding box center [526, 230] width 90 height 25
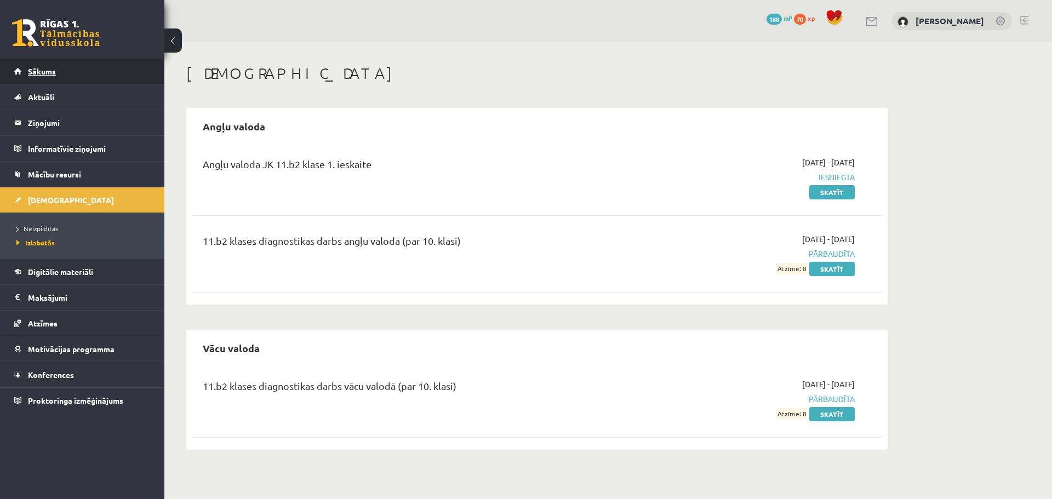
click at [84, 82] on link "Sākums" at bounding box center [82, 71] width 136 height 25
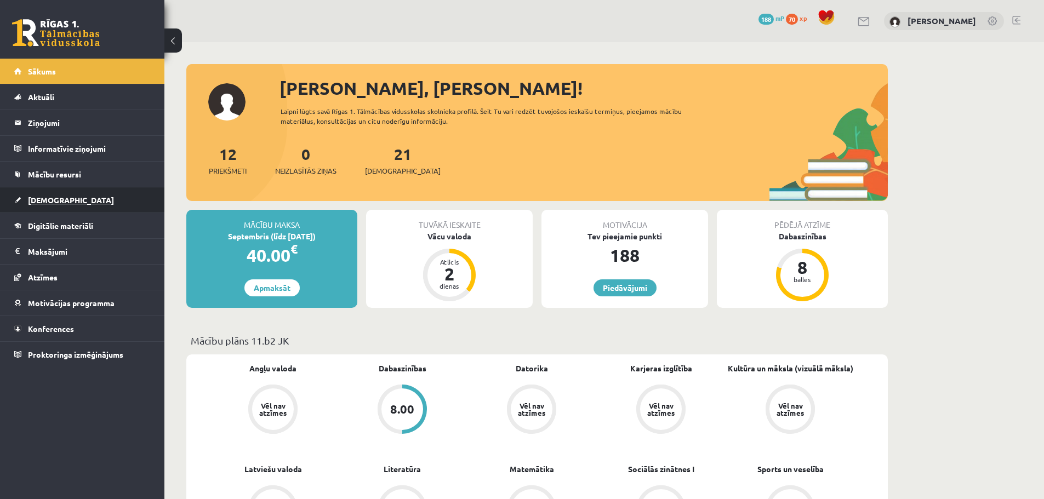
click at [69, 190] on link "[DEMOGRAPHIC_DATA]" at bounding box center [82, 199] width 136 height 25
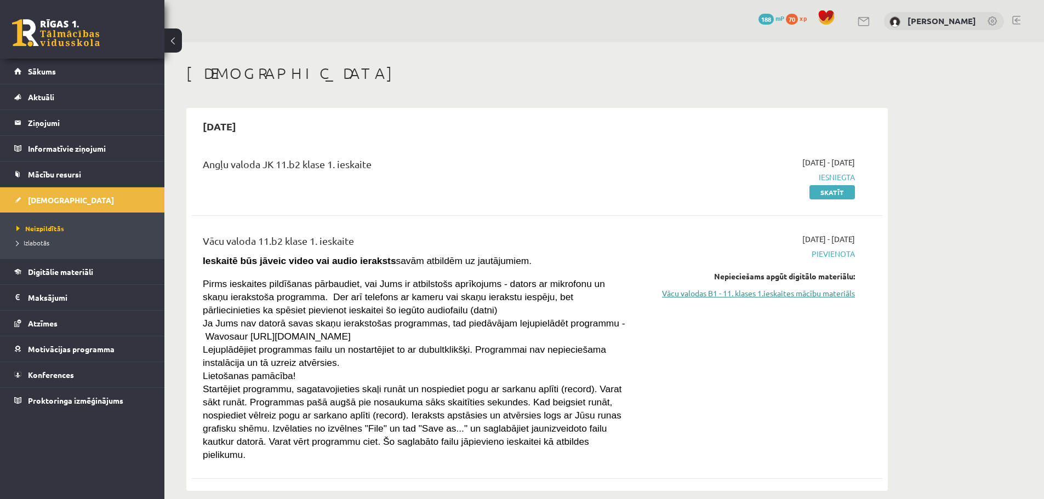
click at [780, 295] on link "Vācu valodas B1 - 11. klases 1.ieskaites mācību materiāls" at bounding box center [751, 294] width 207 height 12
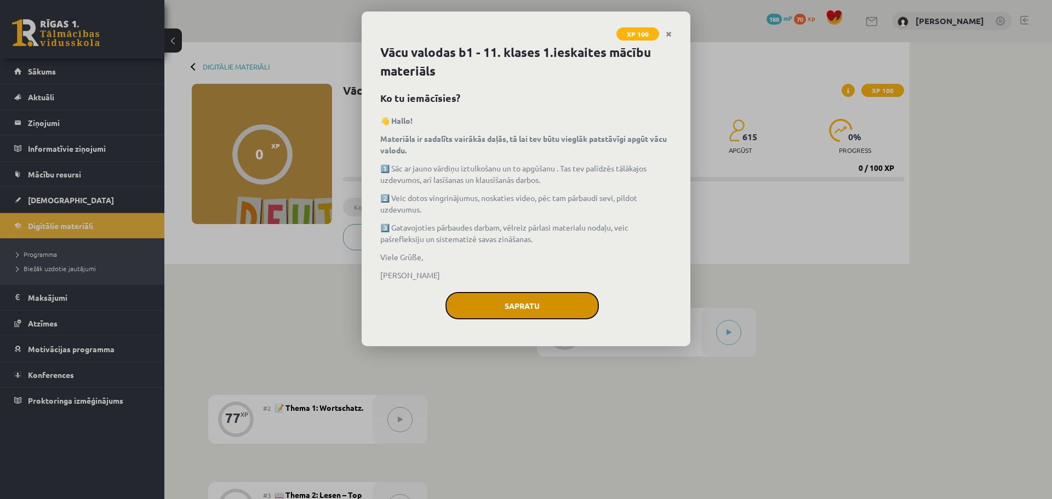
click at [517, 296] on button "Sapratu" at bounding box center [522, 305] width 153 height 27
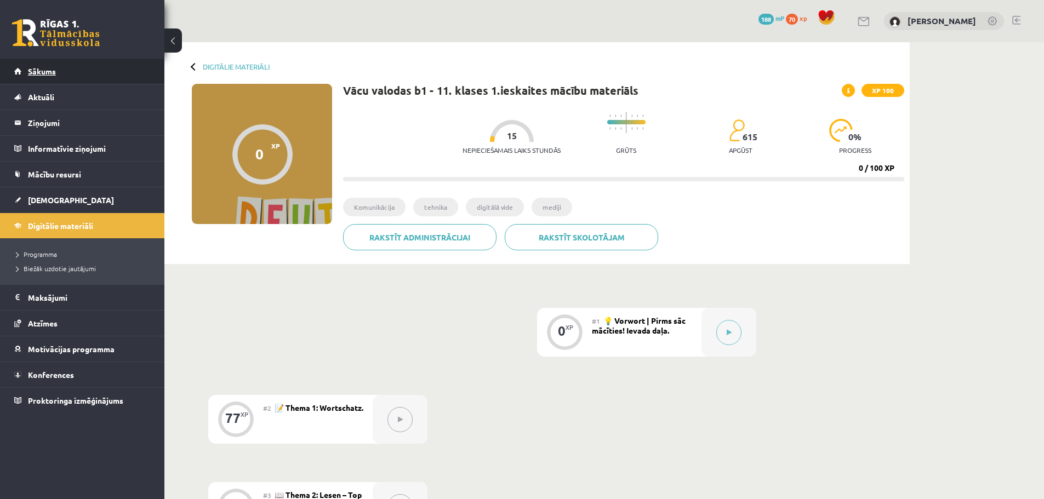
click at [54, 73] on span "Sākums" at bounding box center [42, 71] width 28 height 10
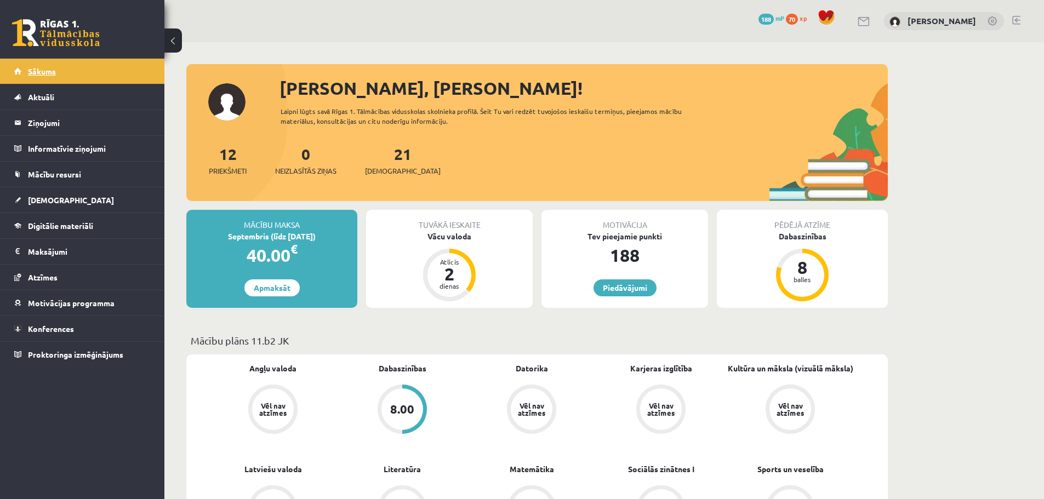
click at [46, 65] on link "Sākums" at bounding box center [82, 71] width 136 height 25
click at [50, 198] on span "[DEMOGRAPHIC_DATA]" at bounding box center [71, 200] width 86 height 10
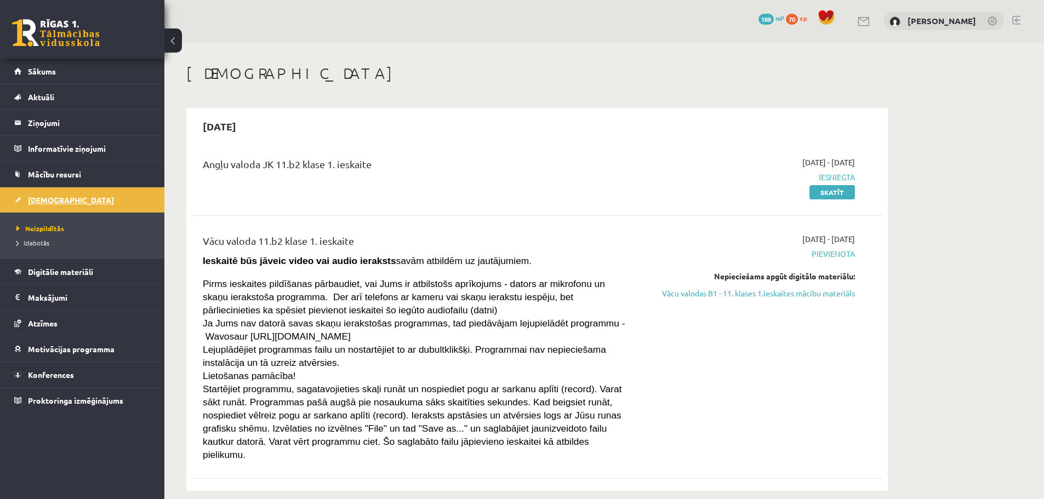
click at [50, 199] on span "[DEMOGRAPHIC_DATA]" at bounding box center [71, 200] width 86 height 10
click at [43, 69] on span "Sākums" at bounding box center [42, 71] width 28 height 10
